Goal: Task Accomplishment & Management: Manage account settings

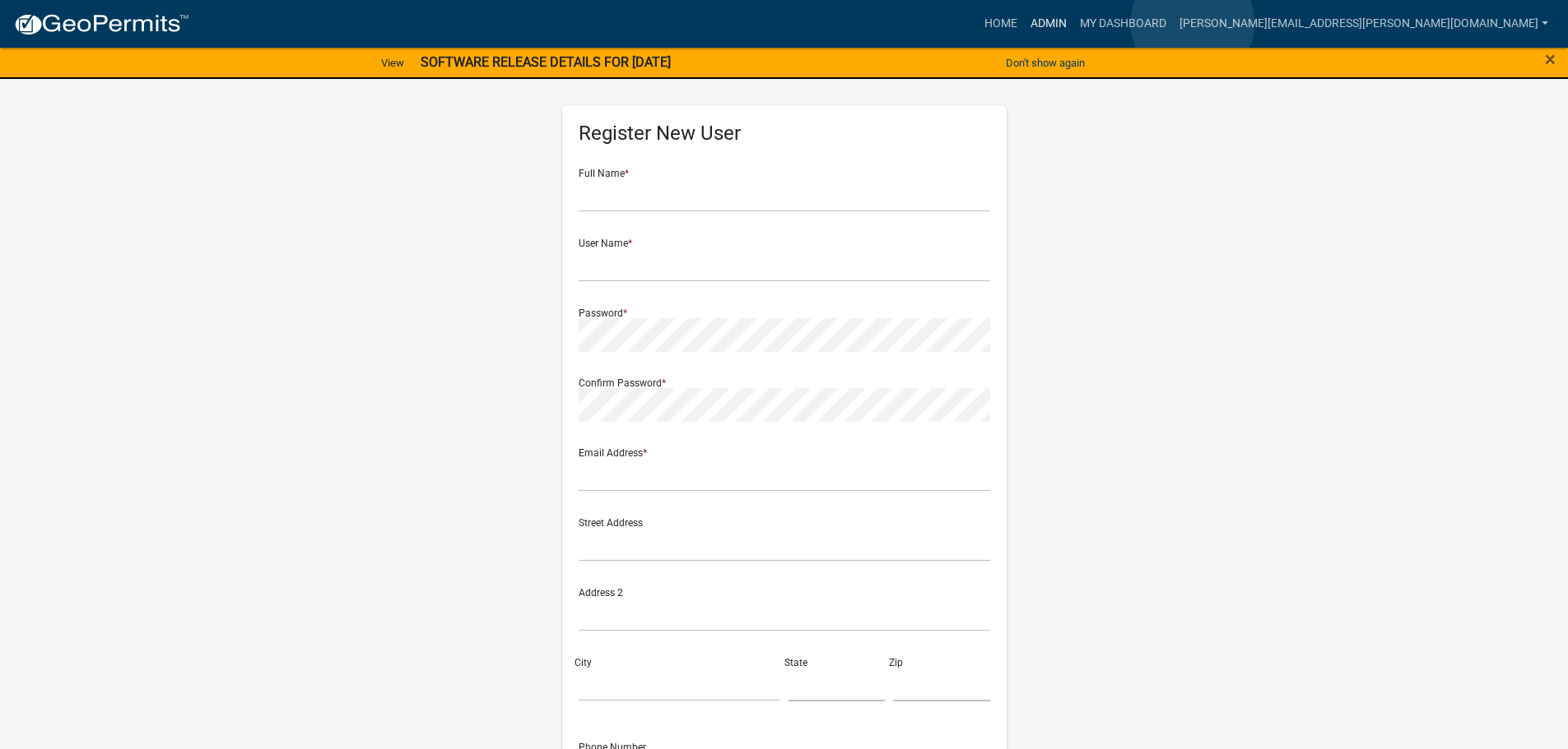
click at [1073, 22] on link "Admin" at bounding box center [1048, 24] width 50 height 31
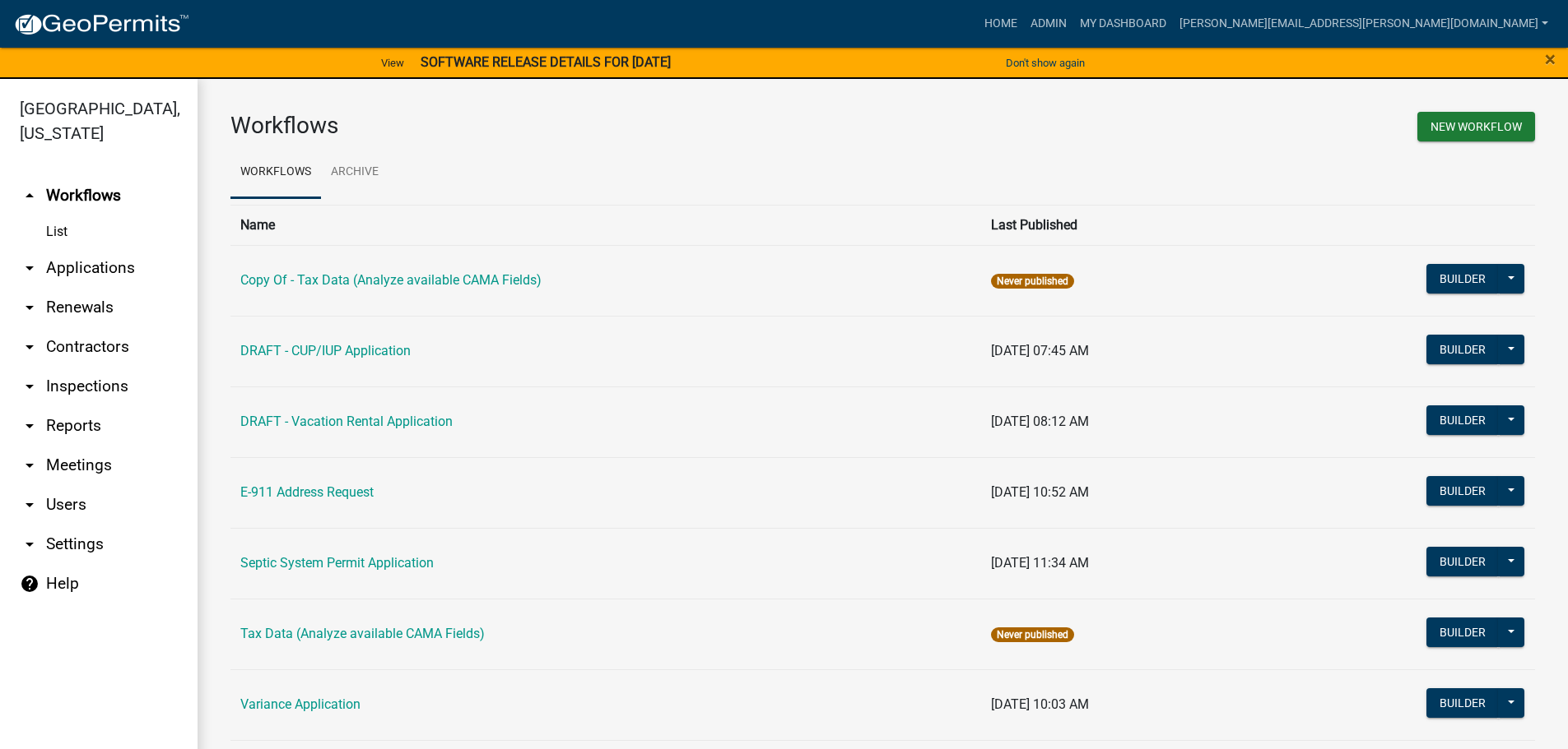
click at [85, 264] on link "arrow_drop_down Applications" at bounding box center [99, 267] width 197 height 39
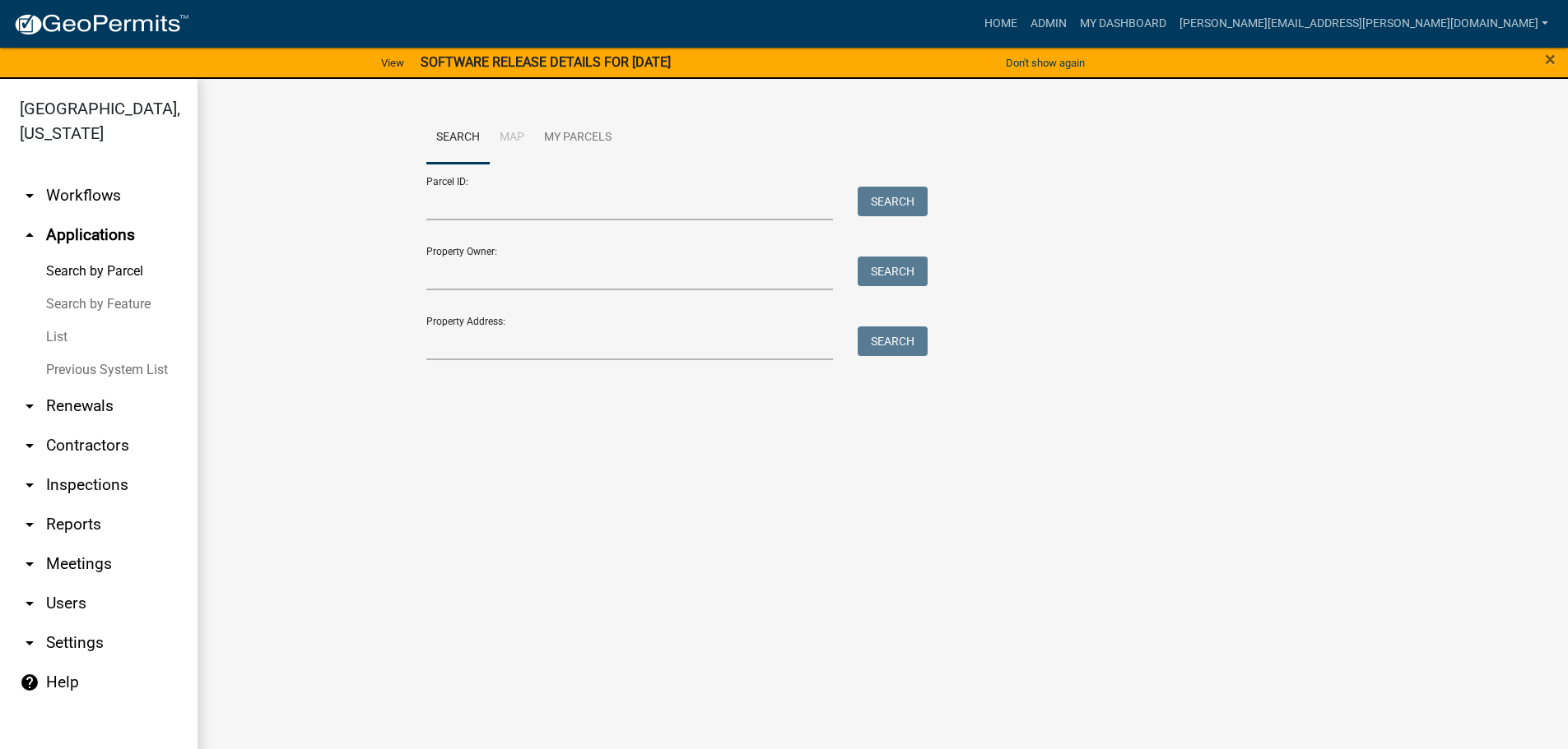
click at [73, 333] on link "List" at bounding box center [99, 337] width 197 height 33
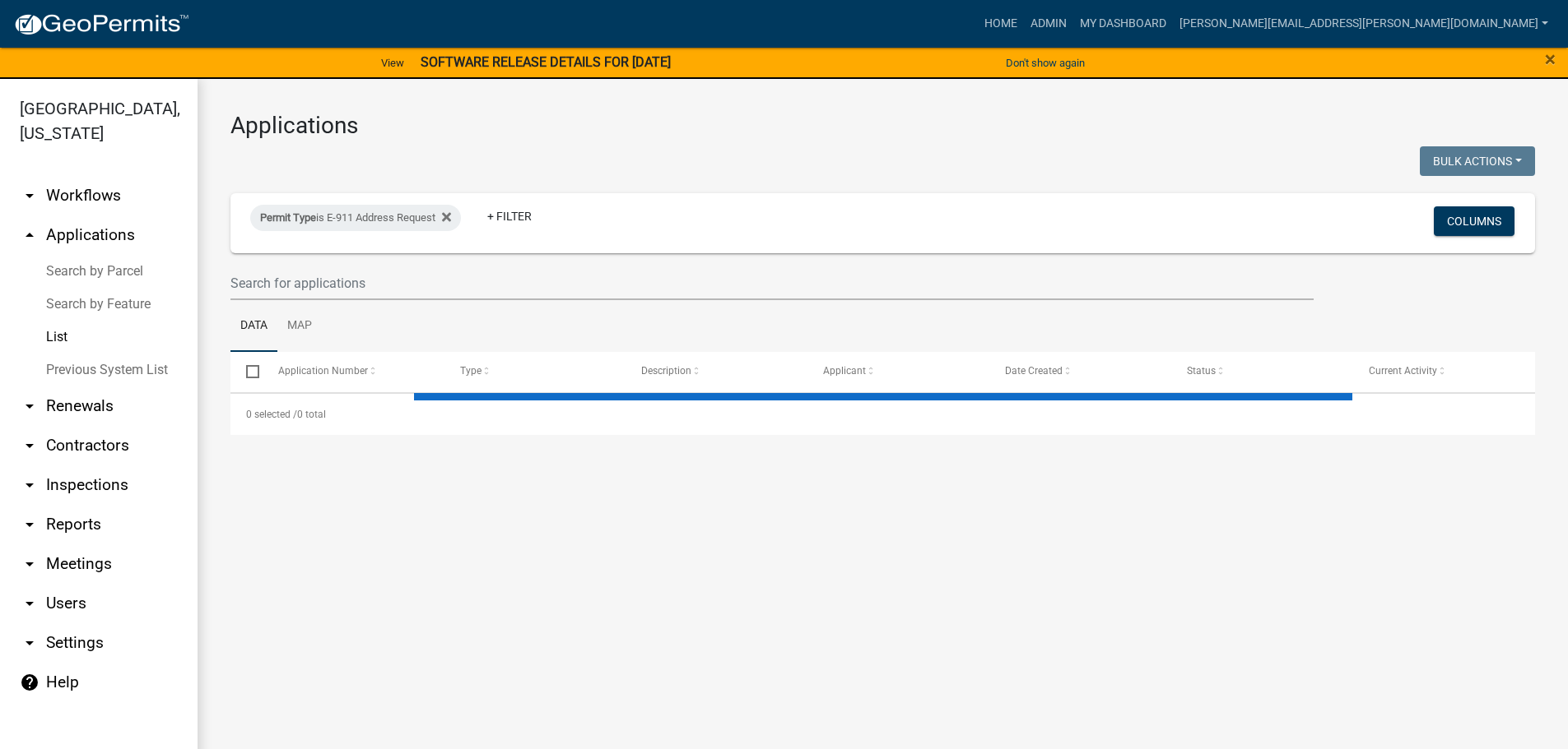
select select "3: 100"
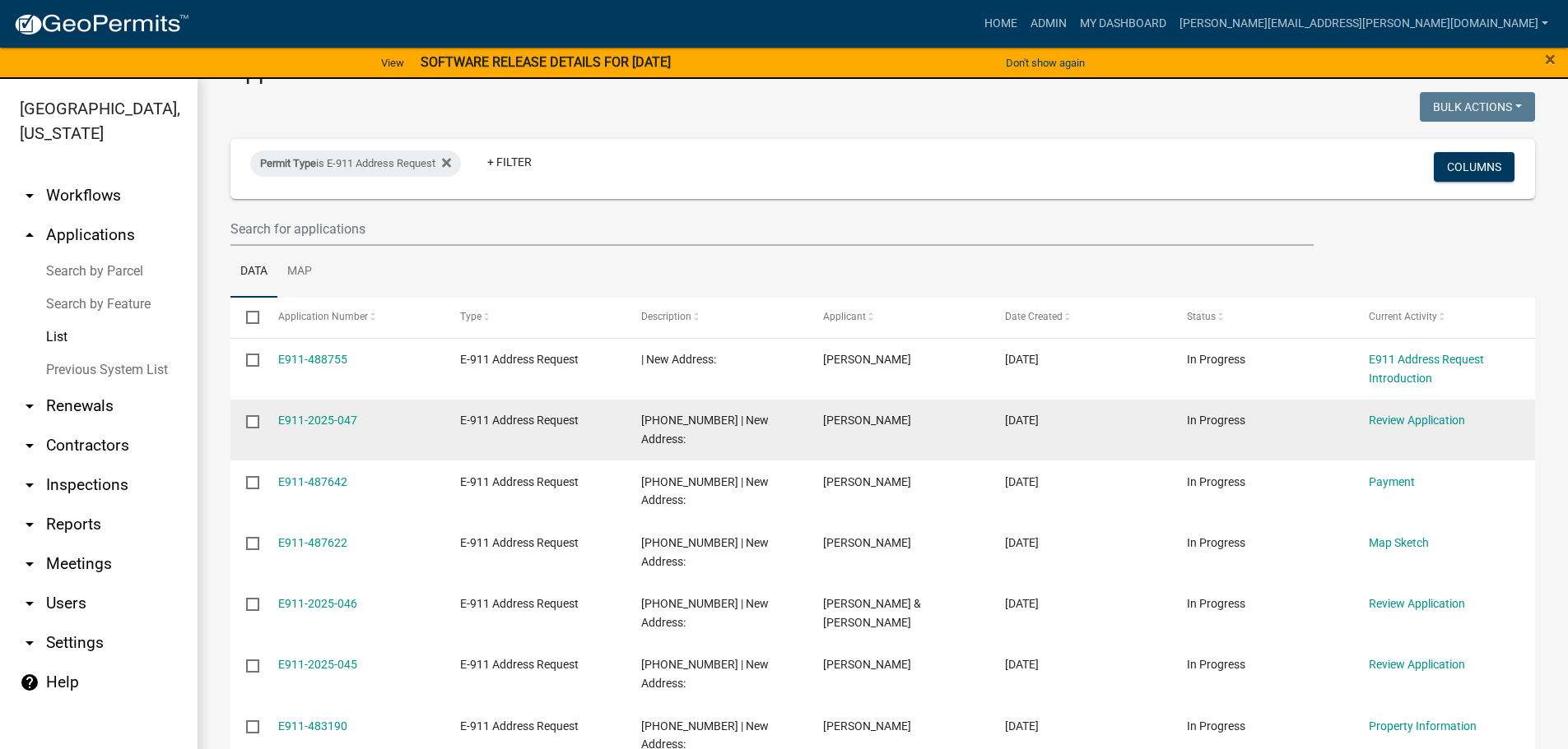
scroll to position [82, 0]
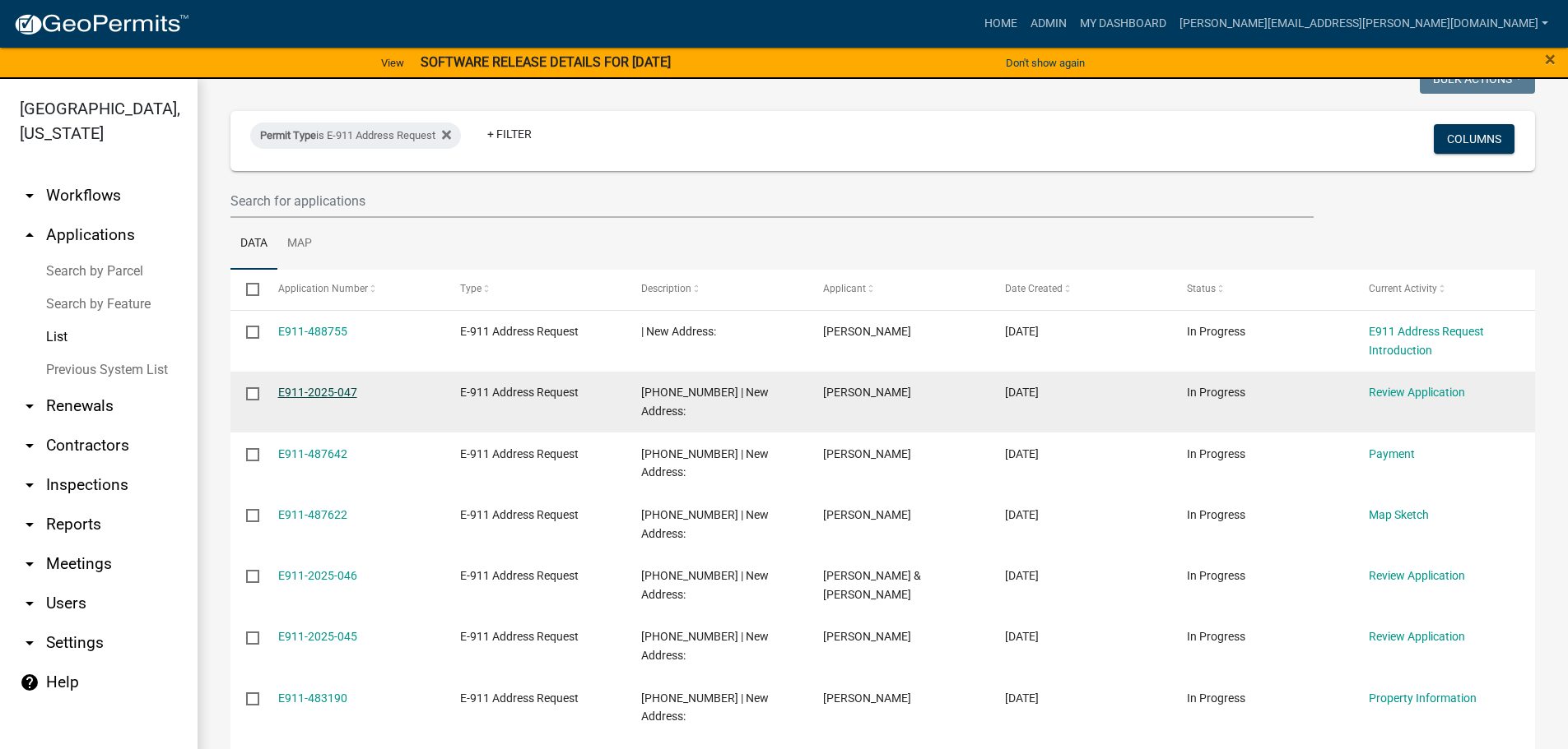
click at [319, 393] on link "E911-2025-047" at bounding box center [317, 392] width 79 height 13
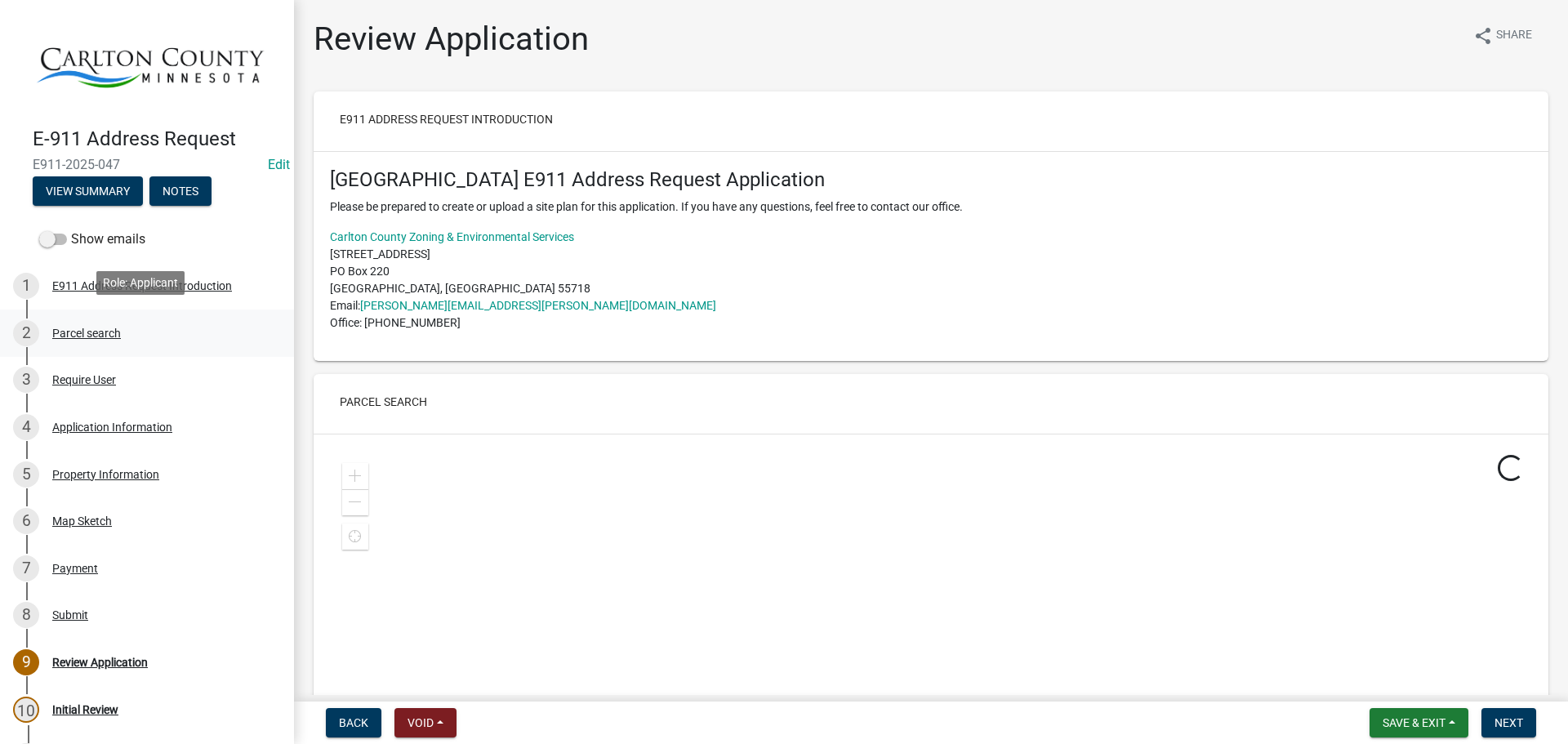
drag, startPoint x: 98, startPoint y: 325, endPoint x: 195, endPoint y: 318, distance: 97.3
click at [97, 328] on div "Parcel search" at bounding box center [86, 333] width 68 height 11
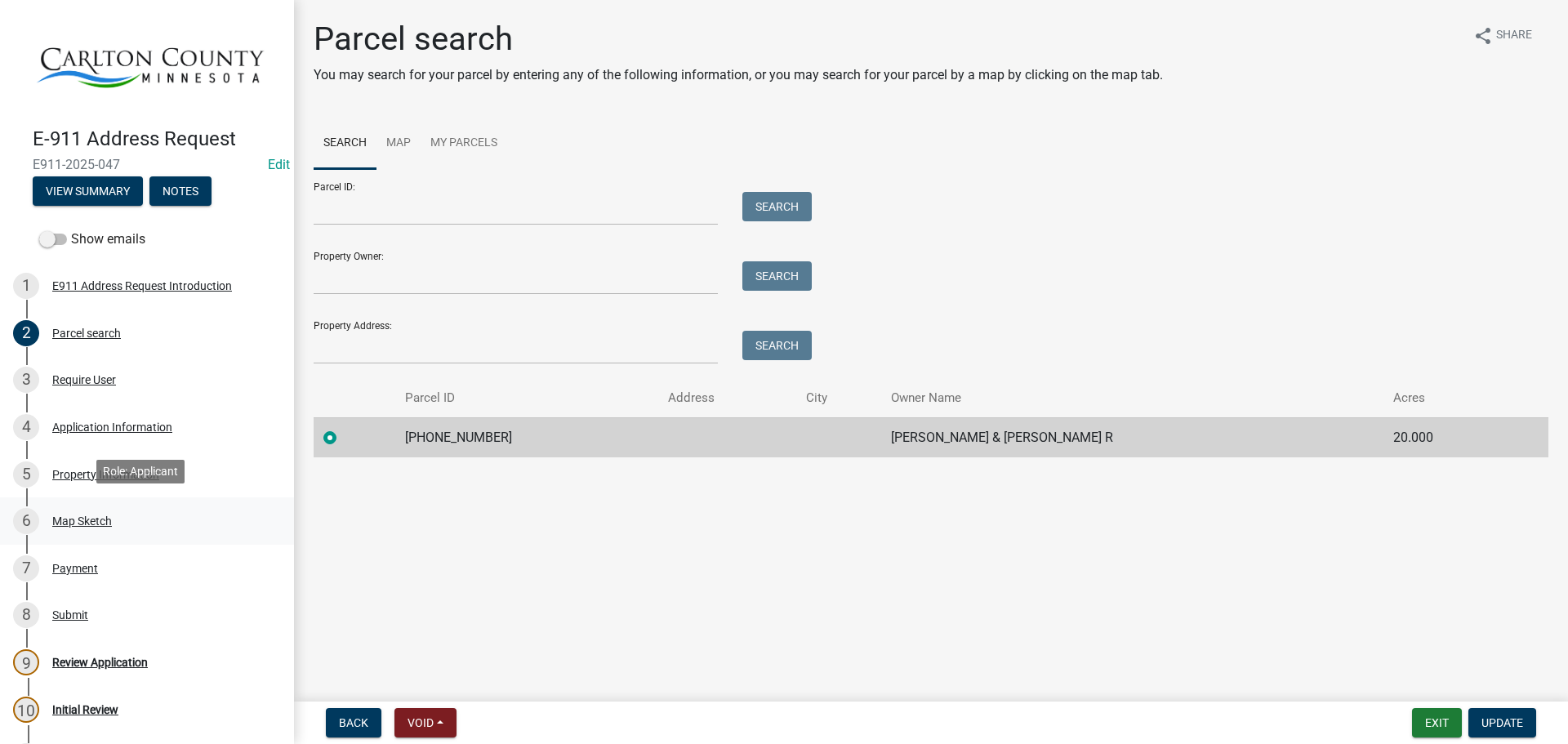
click at [92, 515] on div "Map Sketch" at bounding box center [81, 520] width 60 height 11
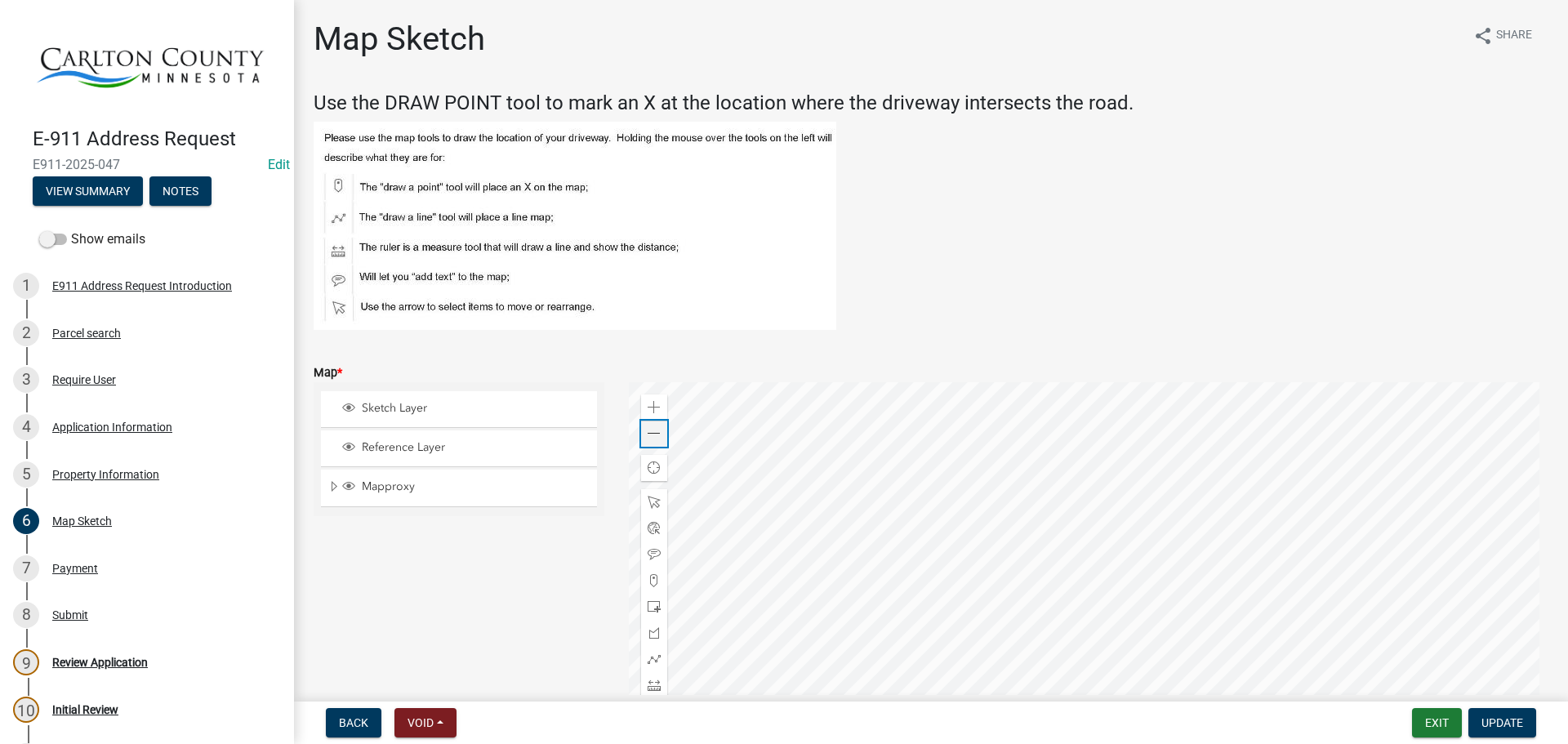
click at [655, 439] on span at bounding box center [654, 434] width 13 height 13
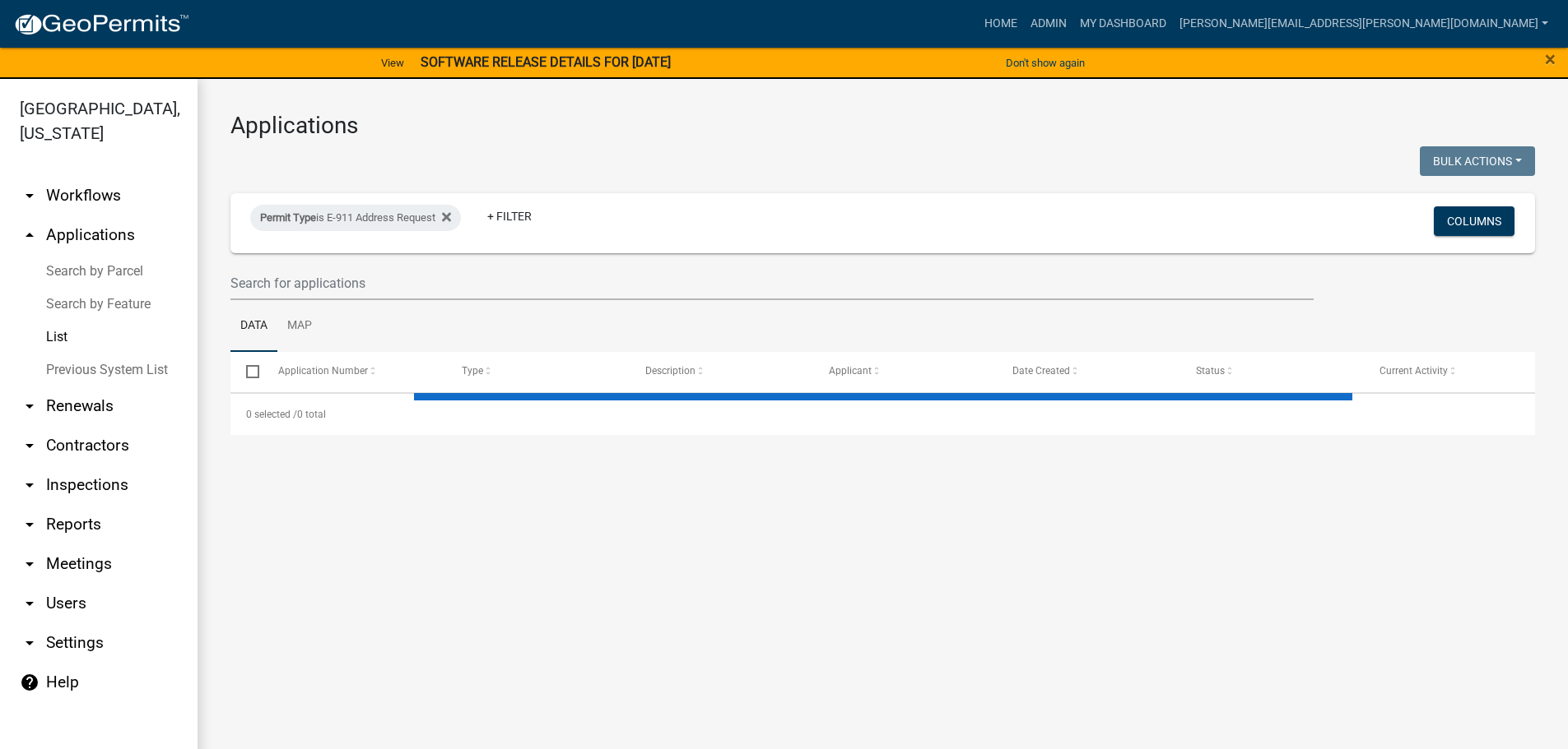
select select "3: 100"
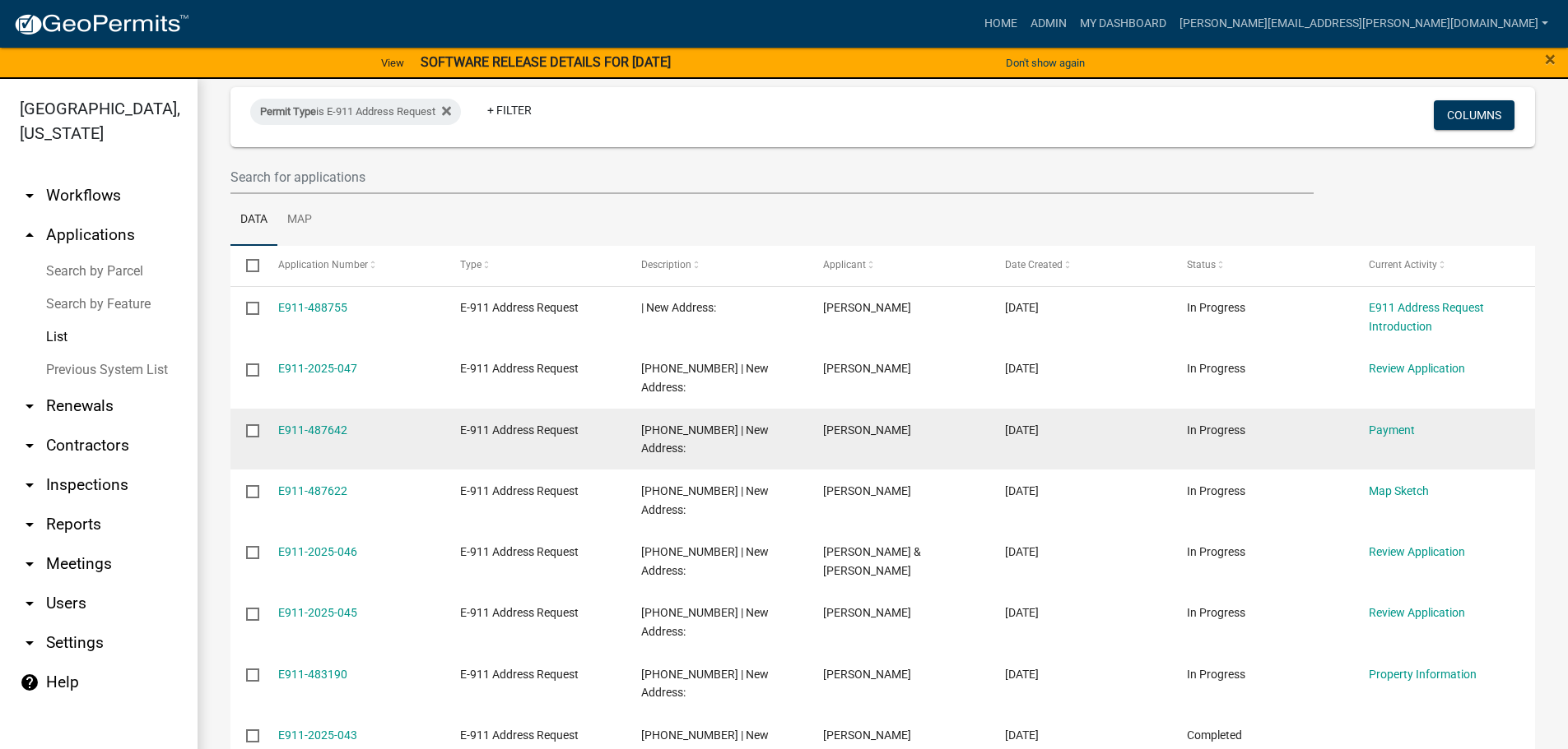
scroll to position [164, 0]
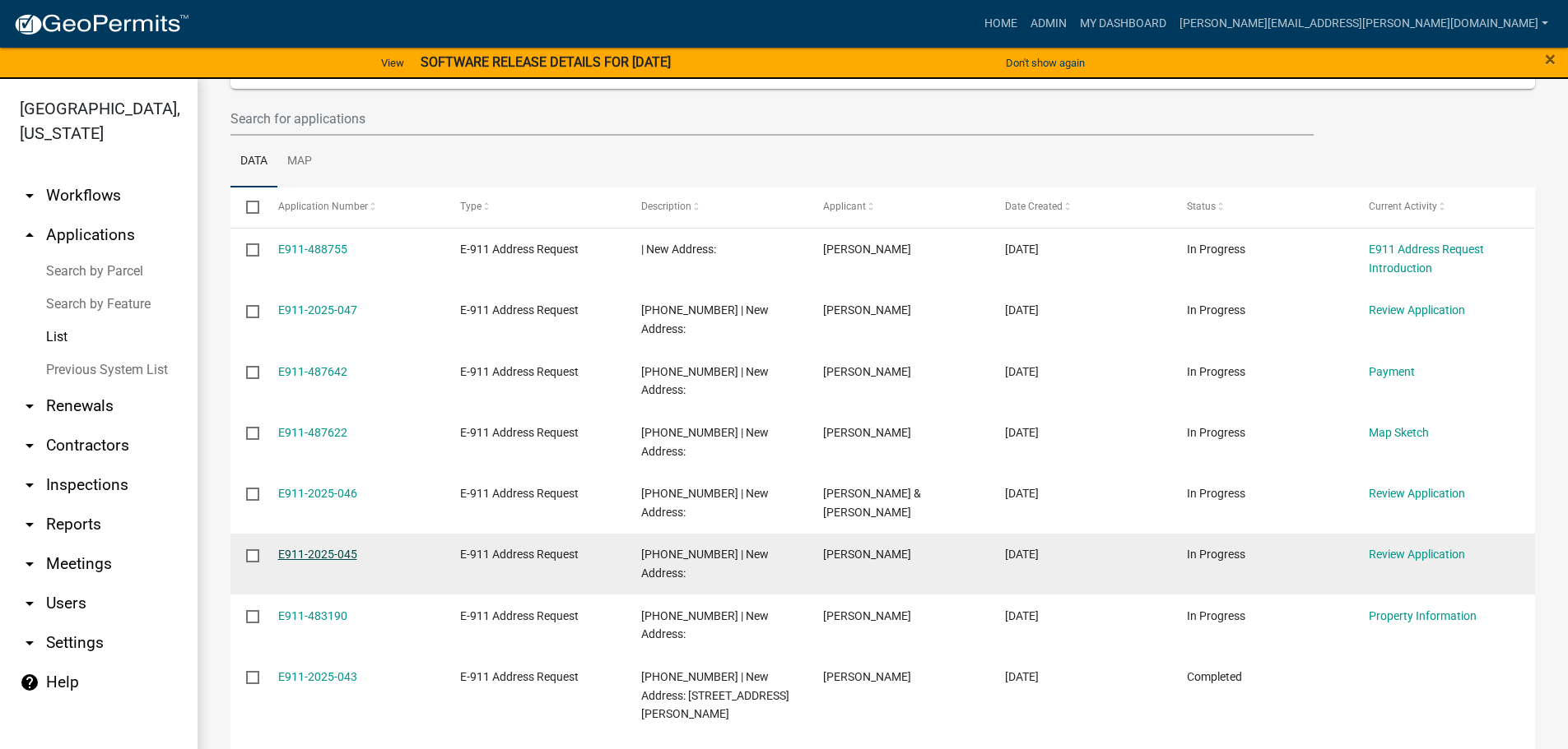
click at [339, 547] on link "E911-2025-045" at bounding box center [317, 553] width 79 height 13
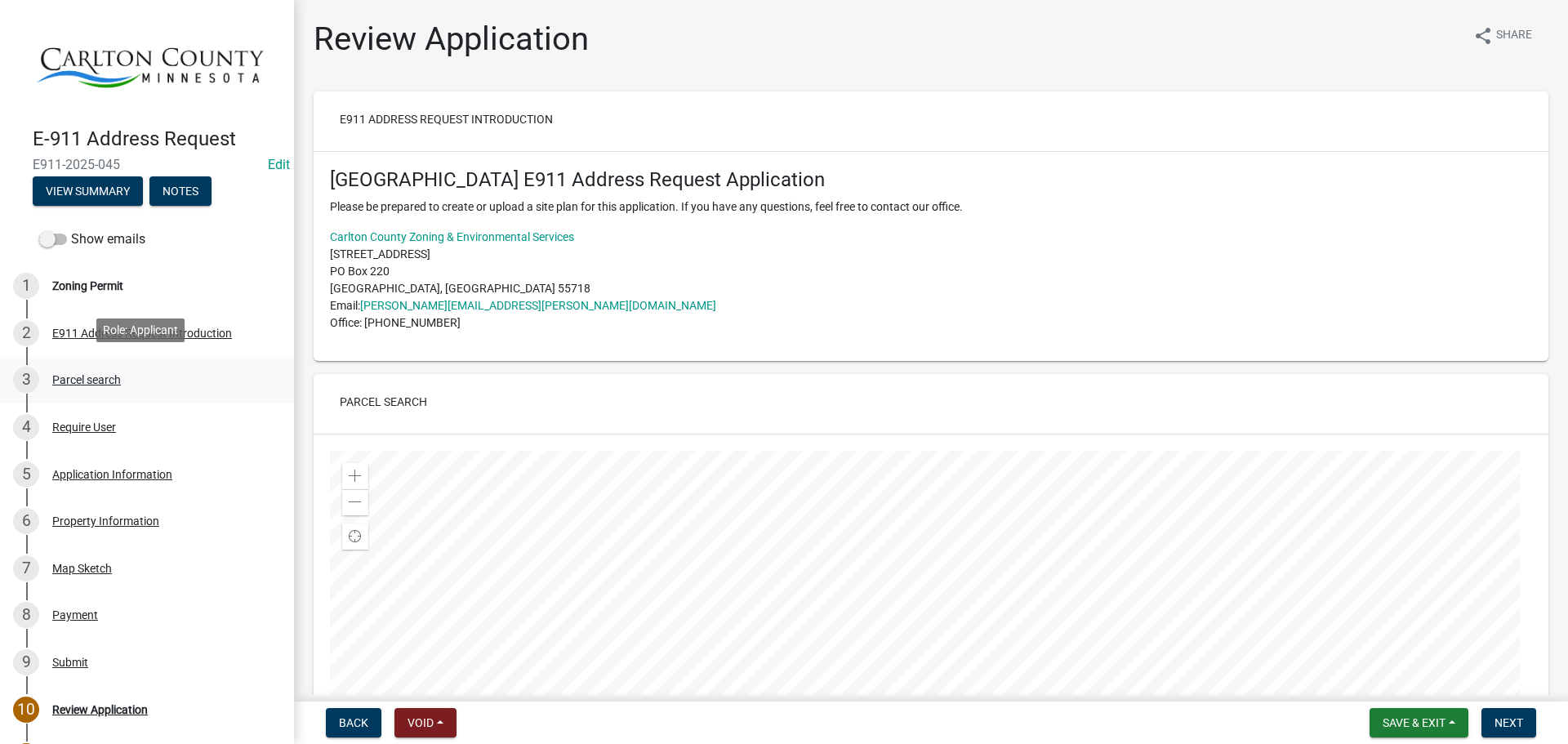
click at [80, 374] on div "Parcel search" at bounding box center [86, 379] width 68 height 11
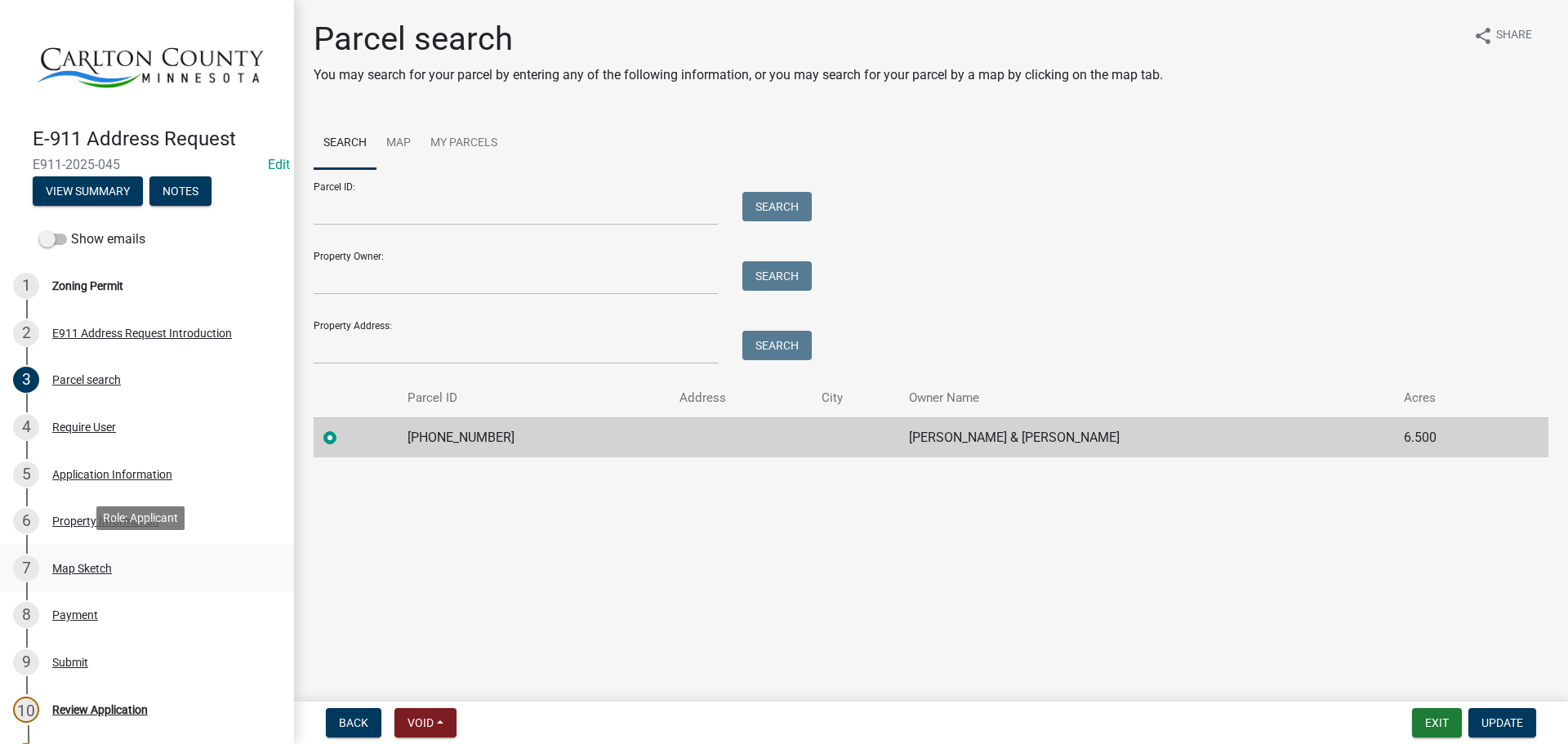
click at [93, 563] on div "Map Sketch" at bounding box center [81, 568] width 60 height 11
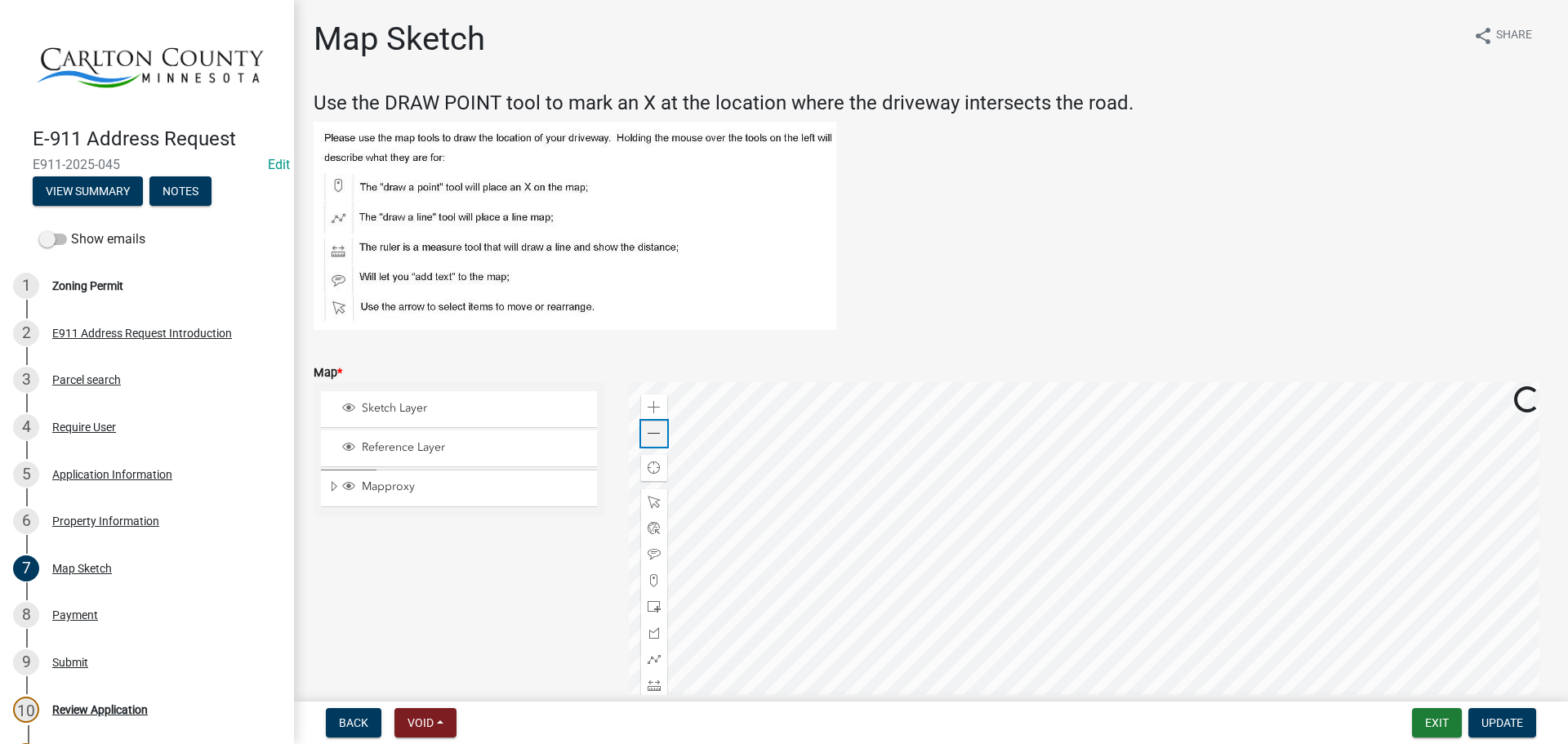
click at [648, 434] on span at bounding box center [654, 434] width 13 height 13
click at [762, 468] on div at bounding box center [1089, 586] width 921 height 408
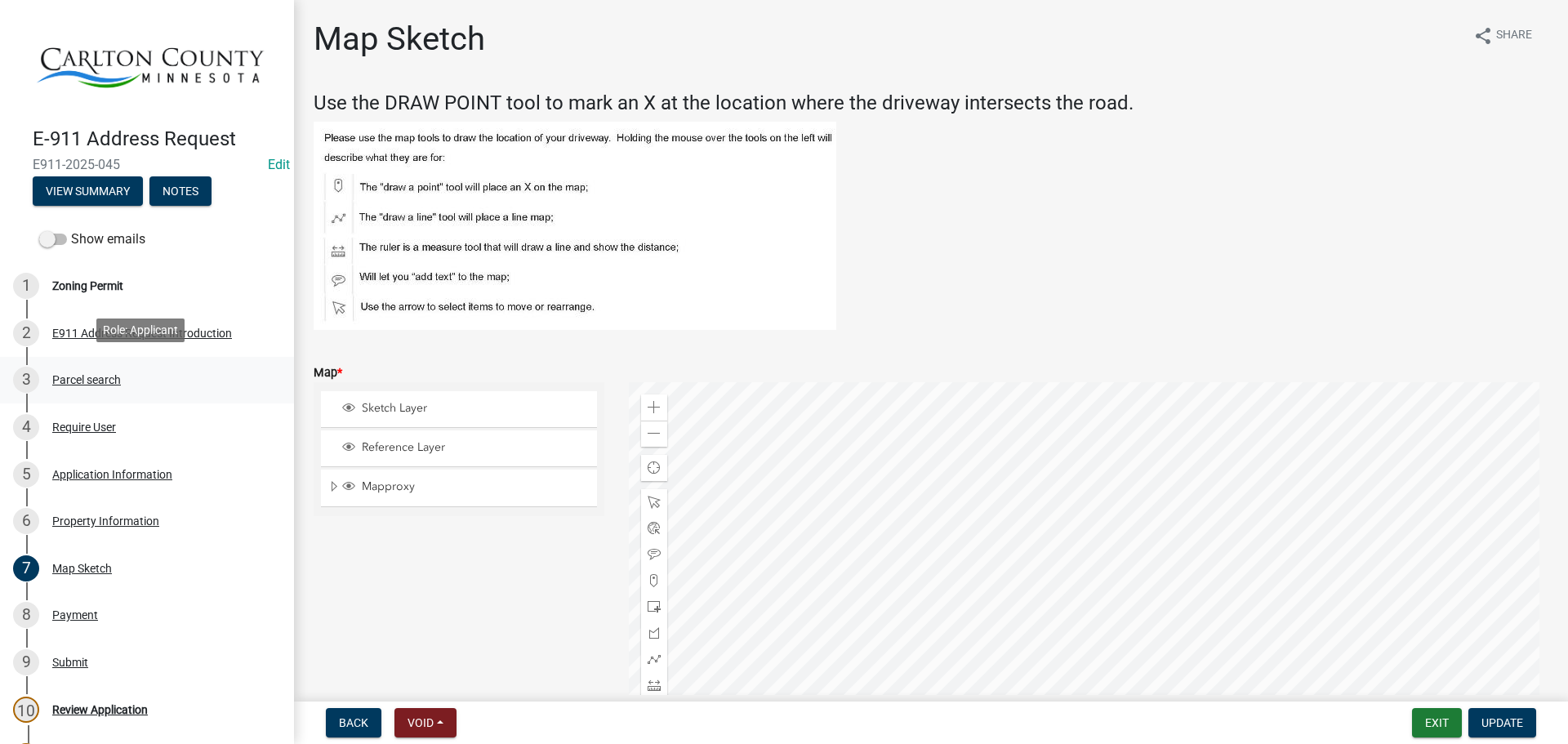
click at [86, 367] on div "3 Parcel search" at bounding box center [140, 380] width 255 height 26
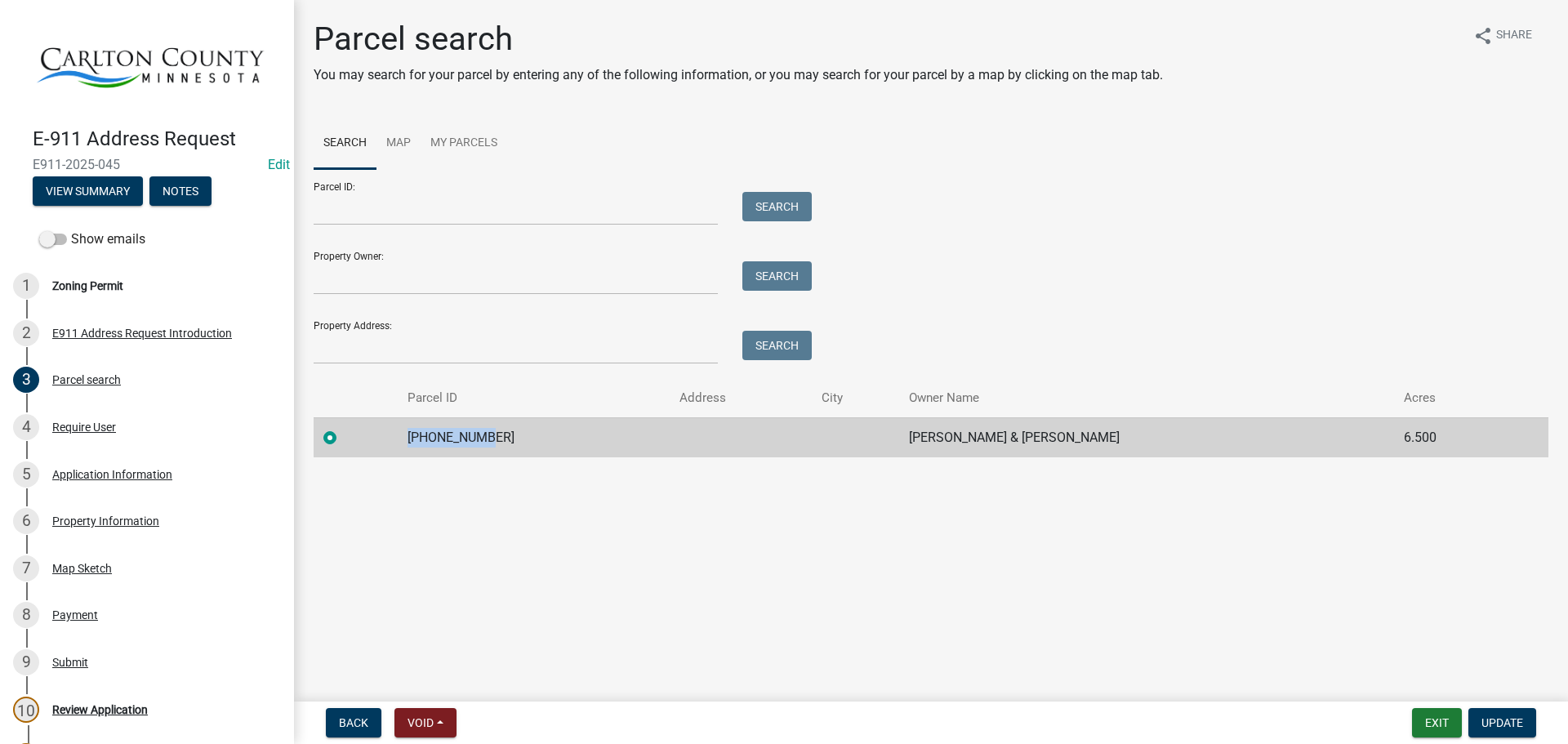
drag, startPoint x: 482, startPoint y: 436, endPoint x: 415, endPoint y: 444, distance: 67.5
click at [415, 444] on td "[PHONE_NUMBER]" at bounding box center [534, 437] width 272 height 40
copy td "[PHONE_NUMBER]"
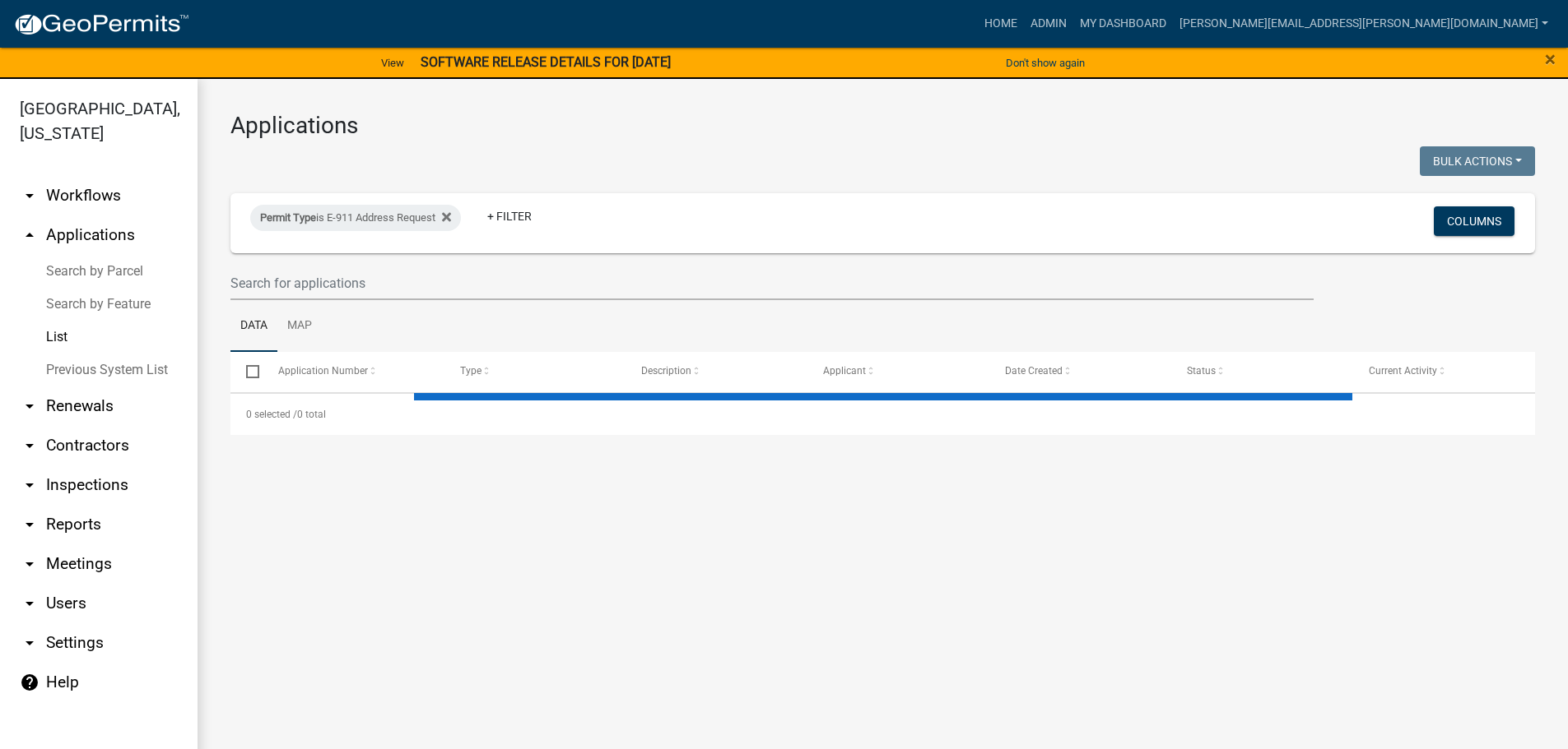
select select "3: 100"
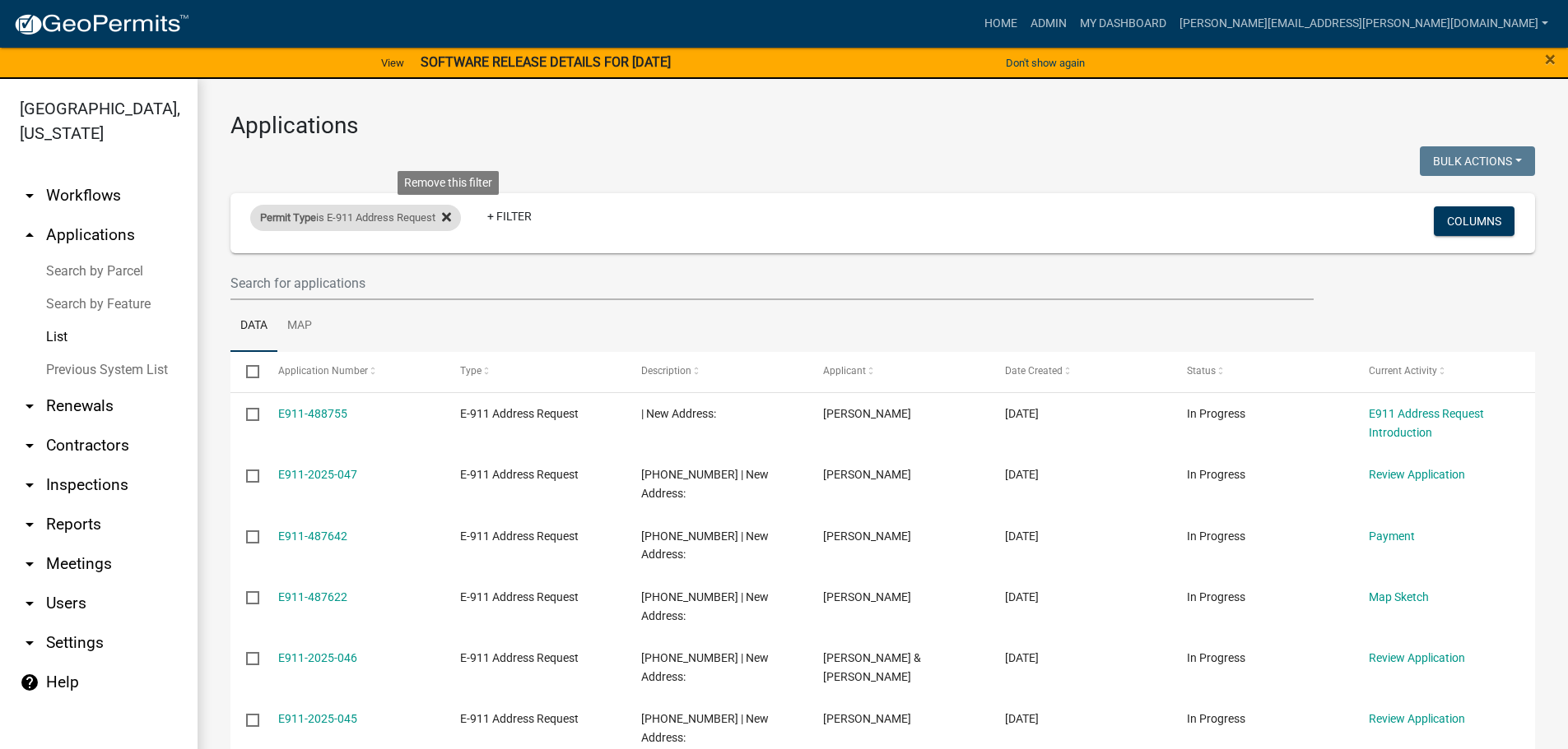
click at [451, 216] on icon at bounding box center [446, 217] width 9 height 9
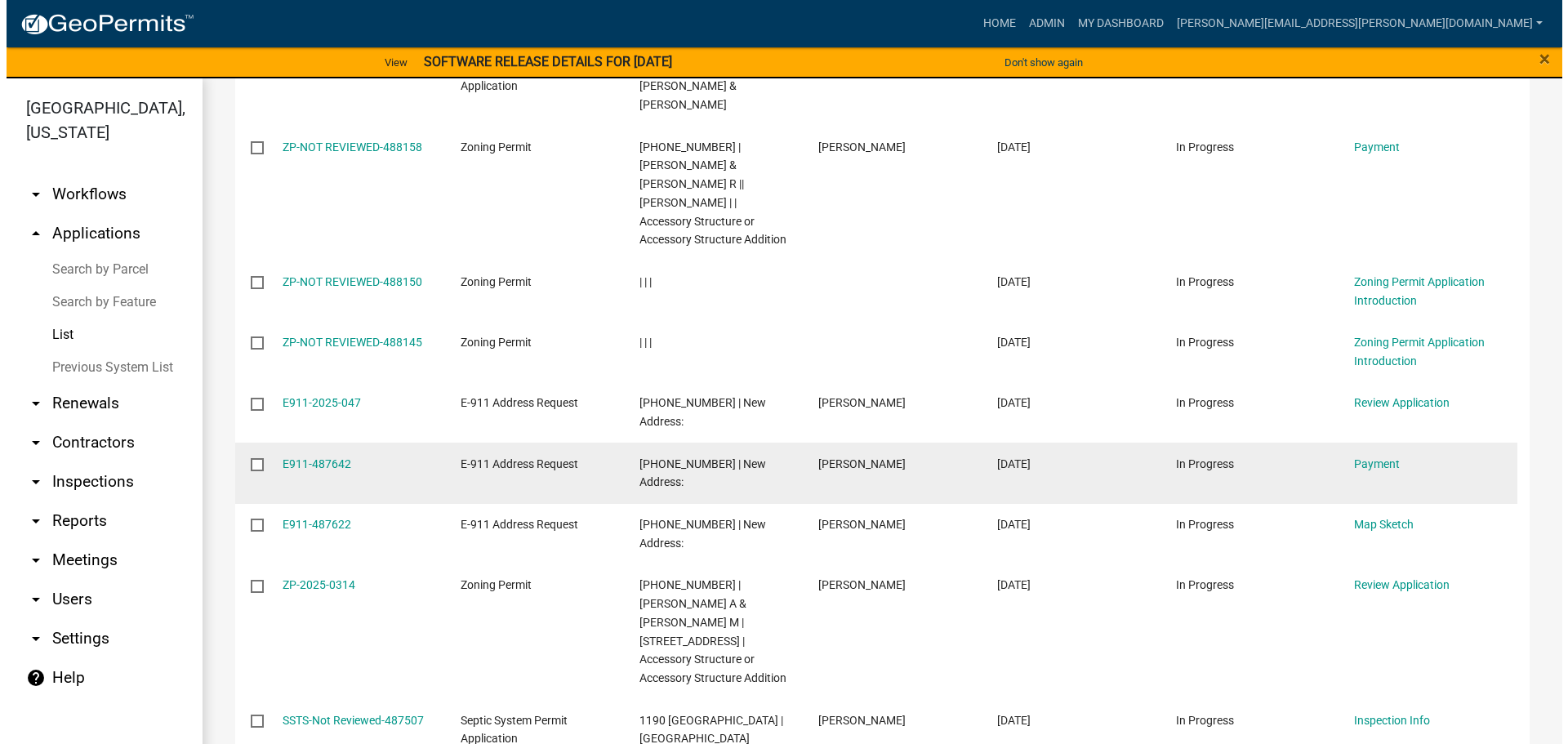
scroll to position [1225, 0]
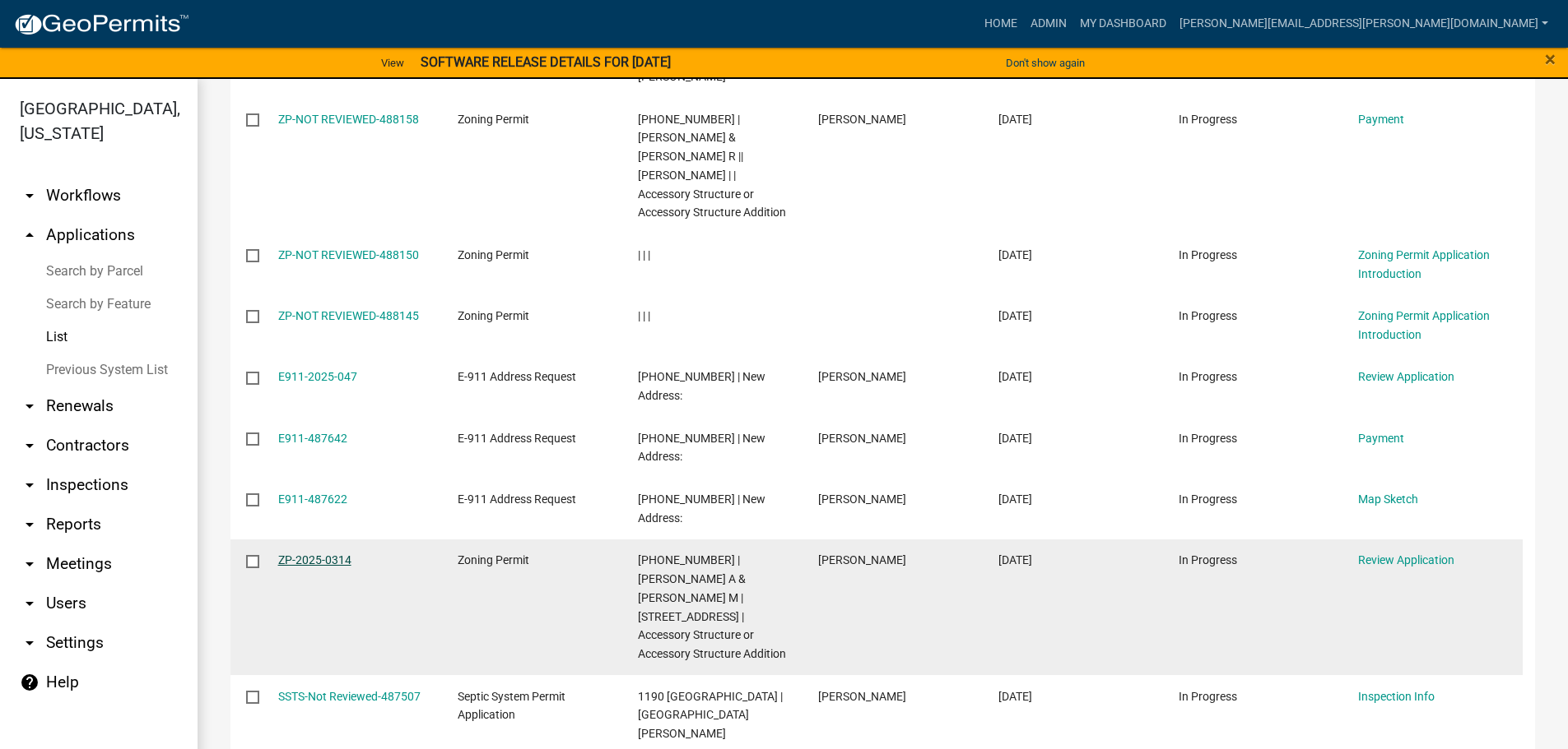
click at [299, 553] on link "ZP-2025-0314" at bounding box center [314, 560] width 73 height 13
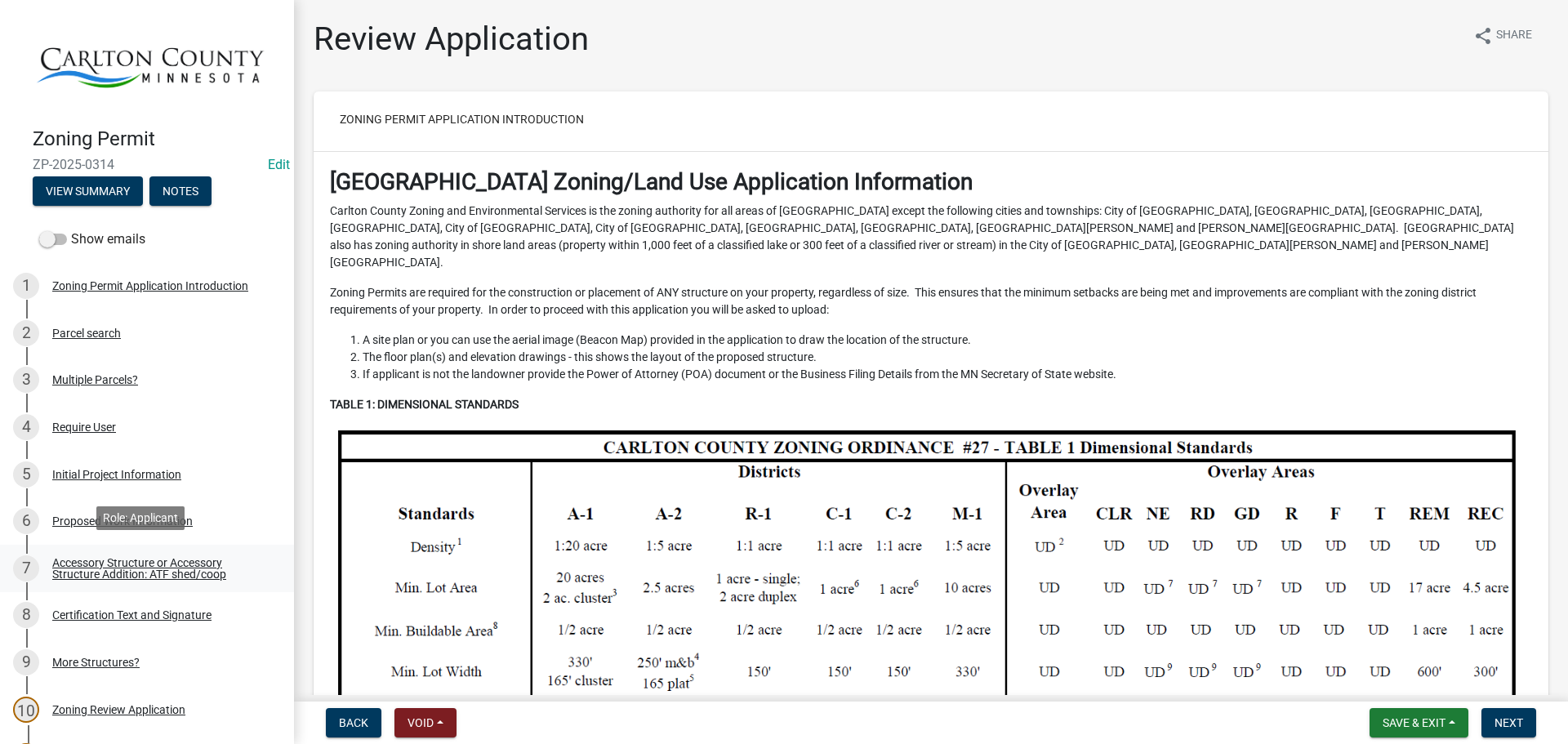
click at [87, 563] on div "Accessory Structure or Accessory Structure Addition: ATF shed/coop" at bounding box center [159, 568] width 216 height 23
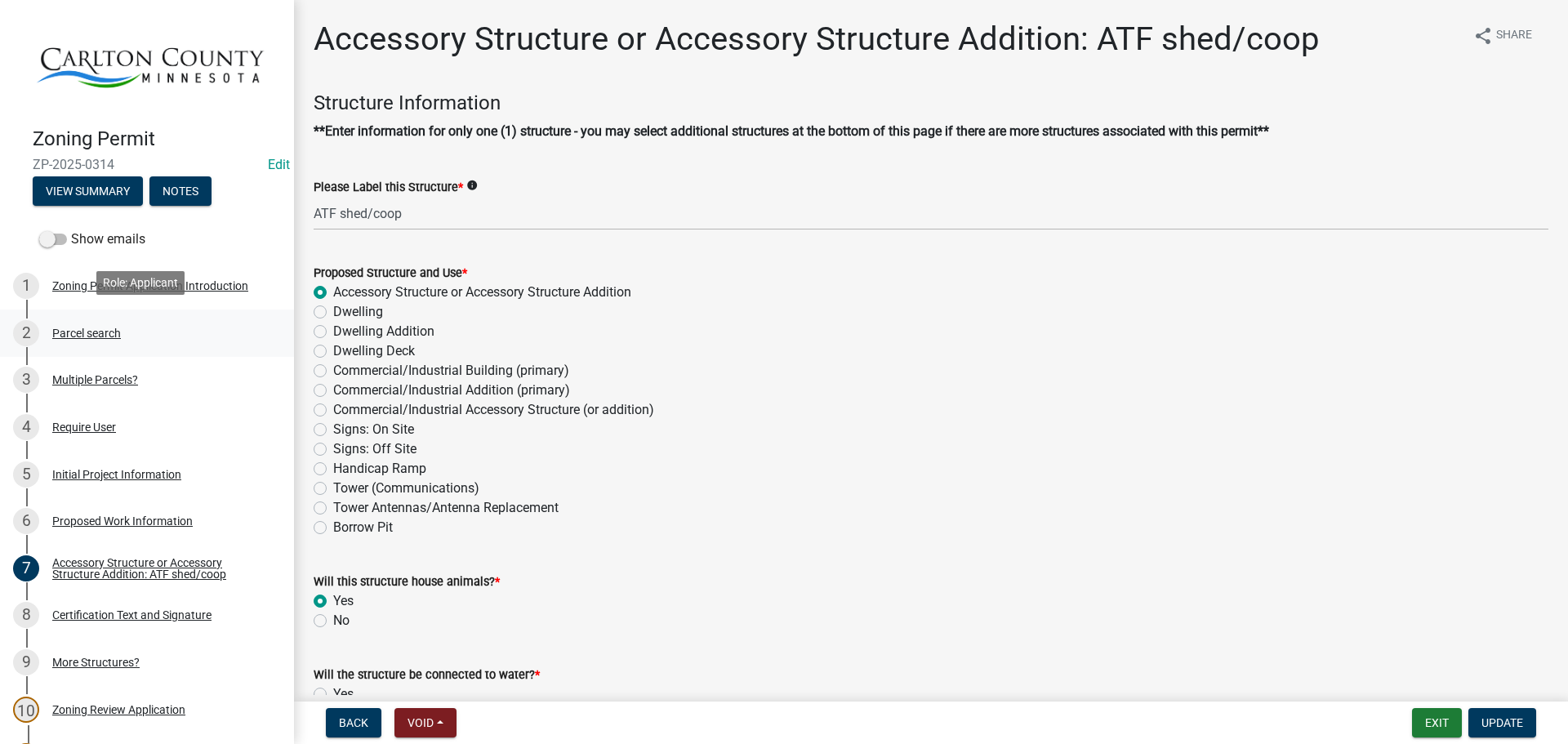
click at [83, 329] on div "Parcel search" at bounding box center [86, 333] width 68 height 11
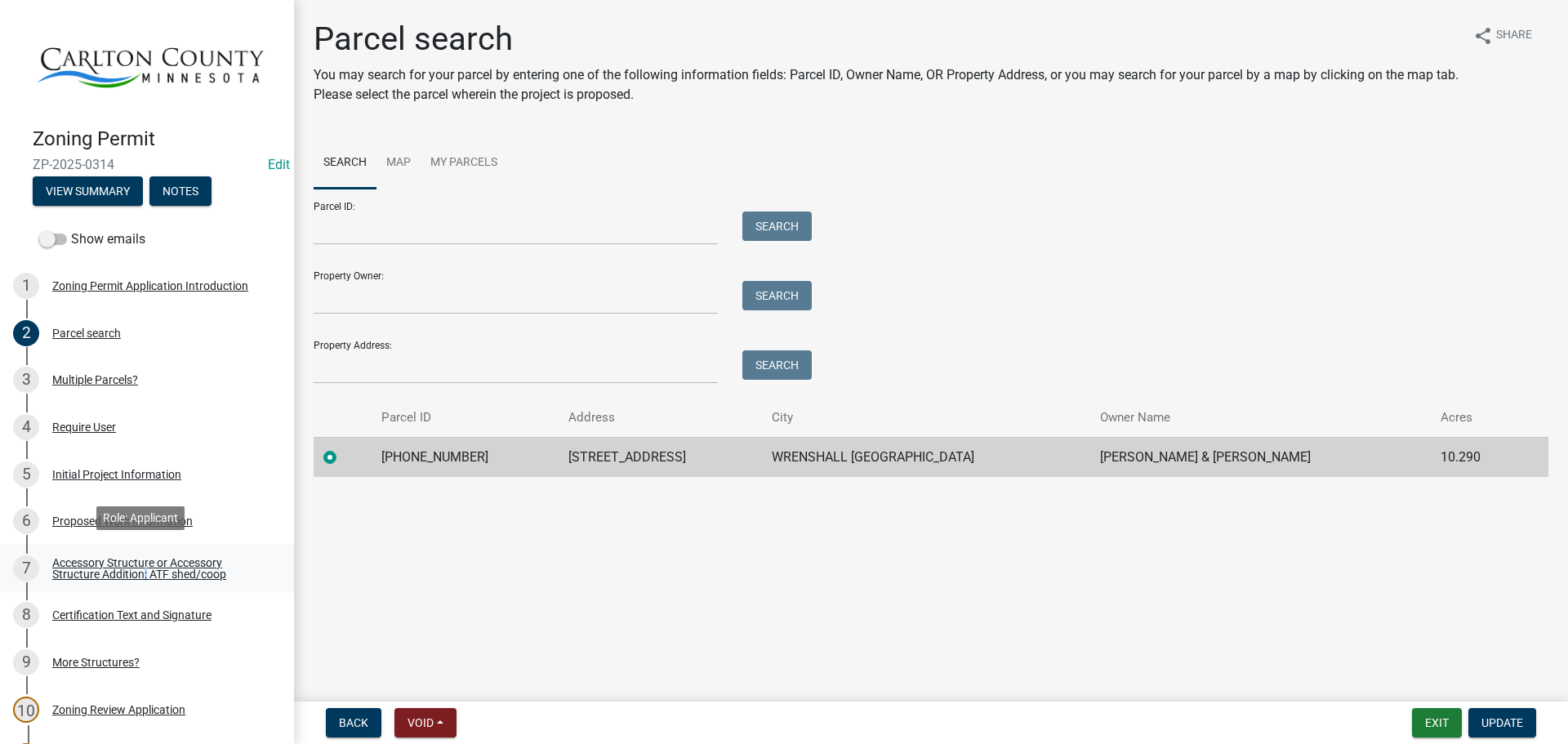
click at [142, 569] on div "Accessory Structure or Accessory Structure Addition: ATF shed/coop" at bounding box center [159, 568] width 216 height 23
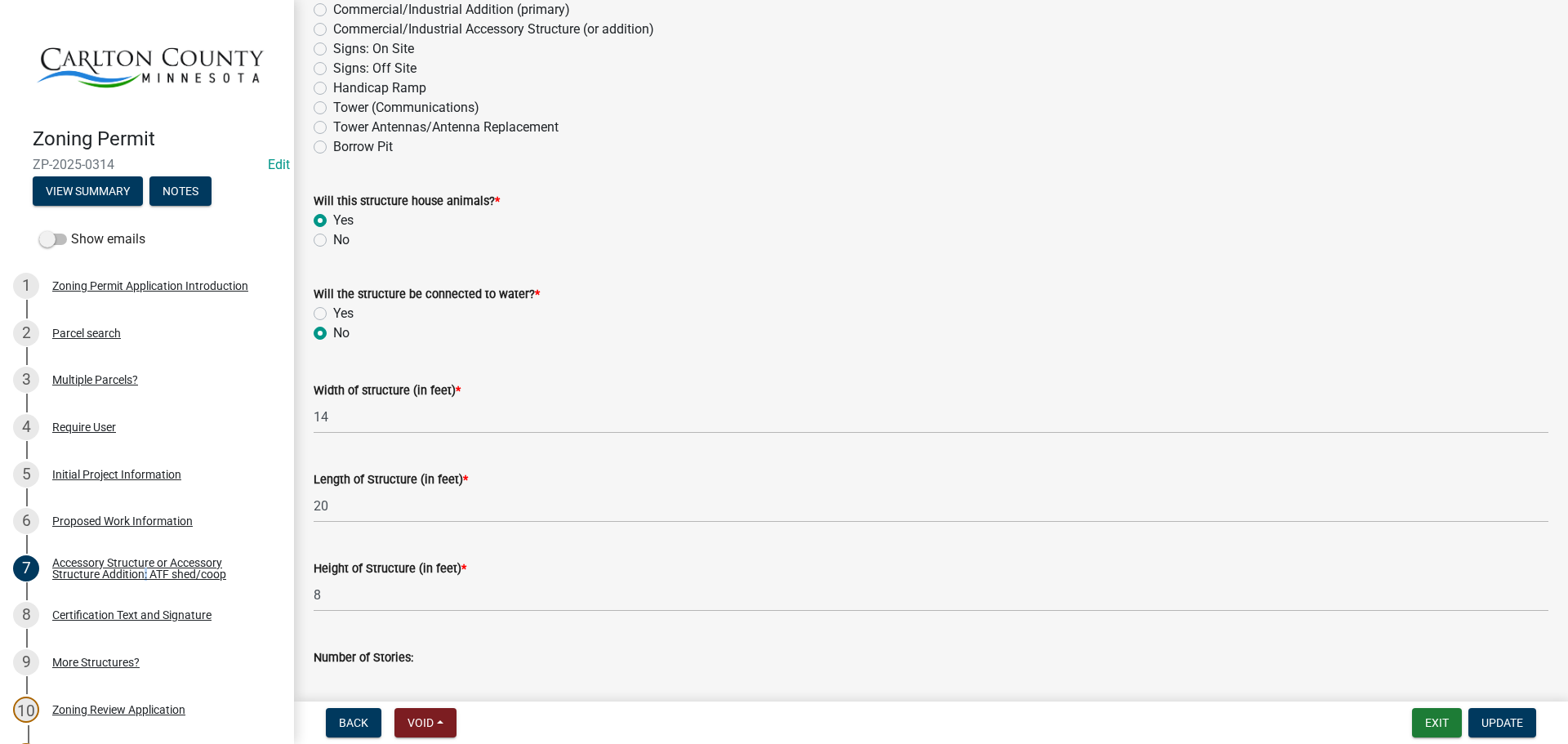
scroll to position [408, 0]
